Goal: Entertainment & Leisure: Consume media (video, audio)

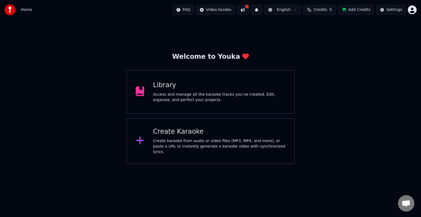
click at [203, 93] on div "Access and manage all the karaoke tracks you’ve created. Edit, organize, and pe…" at bounding box center [219, 97] width 132 height 11
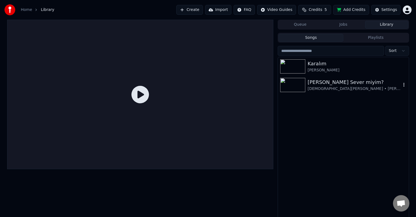
click at [300, 91] on img at bounding box center [292, 85] width 25 height 14
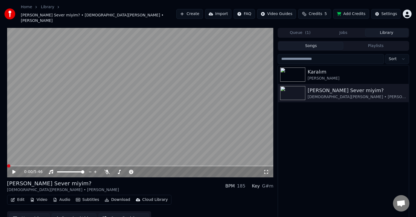
click at [263, 170] on div "0:00 / 5:46" at bounding box center [143, 172] width 239 height 5
click at [266, 170] on icon at bounding box center [265, 172] width 5 height 4
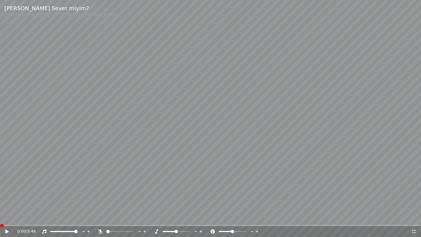
click at [420, 96] on video at bounding box center [210, 118] width 421 height 237
click at [74, 217] on span at bounding box center [75, 231] width 3 height 3
click at [174, 217] on span at bounding box center [175, 231] width 3 height 3
click at [30, 217] on span at bounding box center [210, 225] width 421 height 1
click at [134, 217] on span at bounding box center [131, 231] width 3 height 3
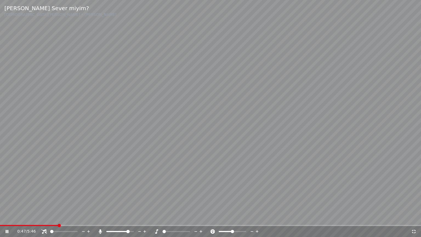
click at [130, 217] on span at bounding box center [127, 231] width 3 height 3
click at [132, 217] on span at bounding box center [129, 231] width 3 height 3
click at [414, 217] on icon at bounding box center [413, 231] width 5 height 4
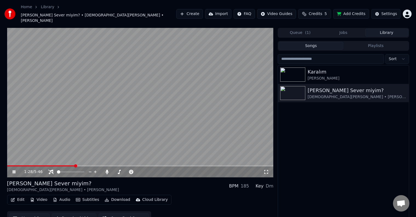
click at [267, 170] on icon at bounding box center [266, 172] width 4 height 4
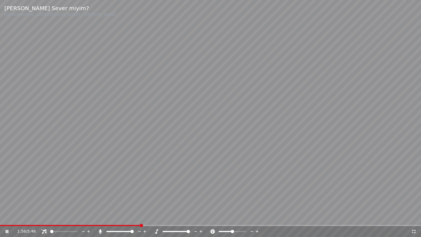
click at [190, 217] on span at bounding box center [188, 231] width 3 height 3
click at [167, 217] on div "1:57 / 5:46" at bounding box center [210, 231] width 421 height 11
click at [171, 217] on span at bounding box center [210, 225] width 421 height 1
click at [215, 128] on video at bounding box center [210, 118] width 421 height 237
click at [190, 217] on span at bounding box center [188, 231] width 3 height 3
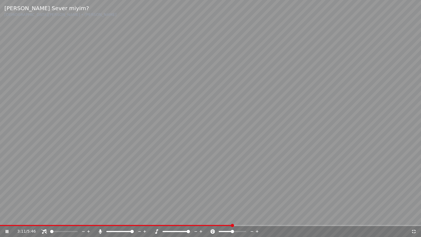
click at [190, 217] on span at bounding box center [188, 231] width 3 height 3
click at [205, 195] on video at bounding box center [210, 118] width 421 height 237
click at [211, 186] on video at bounding box center [210, 118] width 421 height 237
click at [198, 217] on icon at bounding box center [200, 230] width 5 height 5
click at [197, 217] on icon at bounding box center [195, 230] width 5 height 5
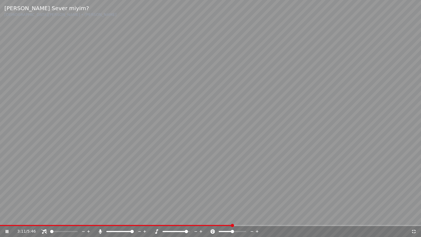
click at [197, 217] on icon at bounding box center [195, 230] width 5 height 5
click at [140, 217] on icon at bounding box center [139, 230] width 5 height 5
click at [182, 217] on div at bounding box center [181, 230] width 44 height 5
click at [181, 217] on span at bounding box center [171, 231] width 18 height 1
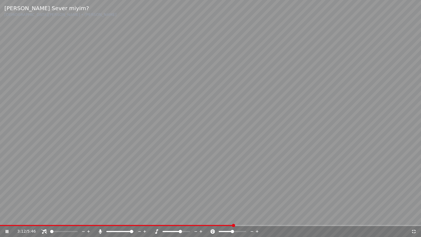
click at [188, 199] on video at bounding box center [210, 118] width 421 height 237
click at [195, 188] on video at bounding box center [210, 118] width 421 height 237
click at [162, 217] on span at bounding box center [162, 231] width 0 height 1
click at [240, 217] on video at bounding box center [210, 118] width 421 height 237
click at [238, 217] on span at bounding box center [119, 225] width 239 height 1
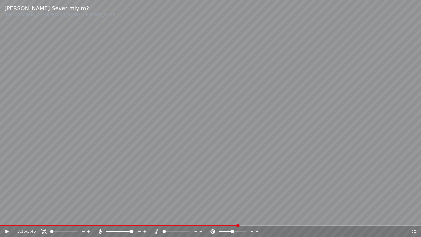
click at [239, 213] on video at bounding box center [210, 118] width 421 height 237
click at [234, 217] on video at bounding box center [210, 118] width 421 height 237
click at [232, 217] on video at bounding box center [210, 118] width 421 height 237
click at [230, 217] on span at bounding box center [120, 225] width 241 height 1
click at [228, 217] on span at bounding box center [114, 225] width 228 height 1
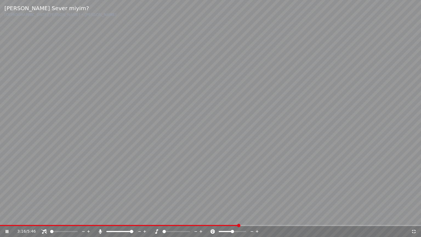
click at [200, 217] on icon at bounding box center [200, 230] width 5 height 5
click at [223, 171] on video at bounding box center [210, 118] width 421 height 237
click at [271, 153] on video at bounding box center [210, 118] width 421 height 237
click at [202, 217] on icon at bounding box center [200, 230] width 5 height 5
click at [265, 121] on video at bounding box center [210, 118] width 421 height 237
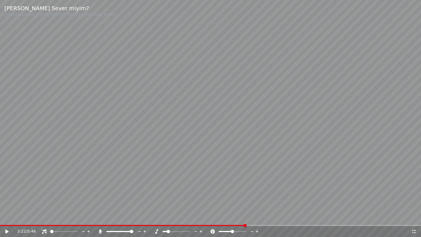
click at [295, 116] on video at bounding box center [210, 118] width 421 height 237
click at [200, 217] on icon at bounding box center [200, 230] width 5 height 5
click at [317, 173] on video at bounding box center [210, 118] width 421 height 237
click at [377, 151] on video at bounding box center [210, 118] width 421 height 237
drag, startPoint x: 127, startPoint y: 232, endPoint x: 124, endPoint y: 232, distance: 2.8
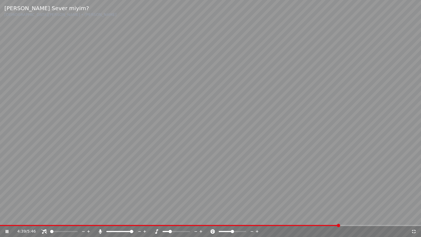
click at [125, 217] on div at bounding box center [125, 230] width 44 height 5
click at [123, 217] on div at bounding box center [125, 230] width 44 height 5
click at [124, 217] on span at bounding box center [115, 231] width 18 height 1
click at [50, 217] on span at bounding box center [51, 231] width 3 height 3
click at [54, 217] on span at bounding box center [54, 231] width 3 height 3
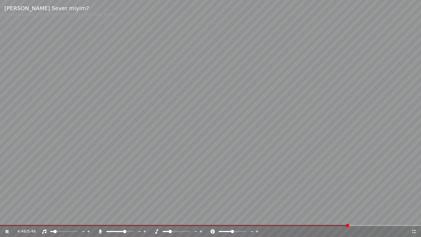
click at [53, 217] on span at bounding box center [54, 231] width 3 height 3
click at [201, 217] on icon at bounding box center [200, 230] width 5 height 5
click at [190, 217] on span at bounding box center [188, 231] width 3 height 3
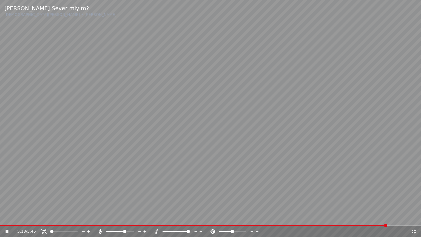
click at [369, 217] on span at bounding box center [193, 225] width 387 height 1
click at [415, 217] on icon at bounding box center [413, 231] width 5 height 4
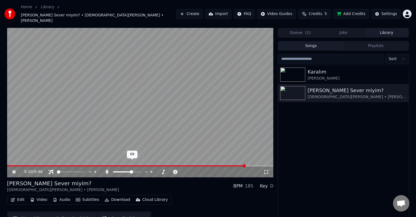
click at [133, 171] on span at bounding box center [131, 172] width 3 height 3
